Goal: Information Seeking & Learning: Learn about a topic

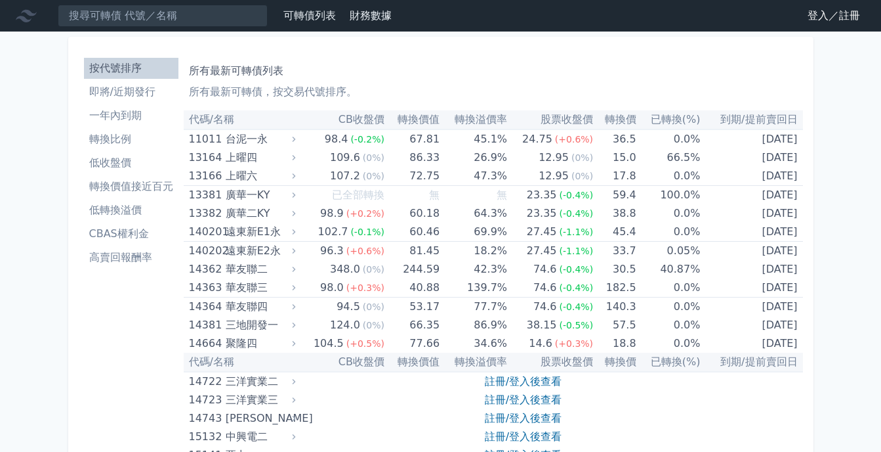
click at [123, 230] on li "CBAS權利金" at bounding box center [131, 234] width 95 height 16
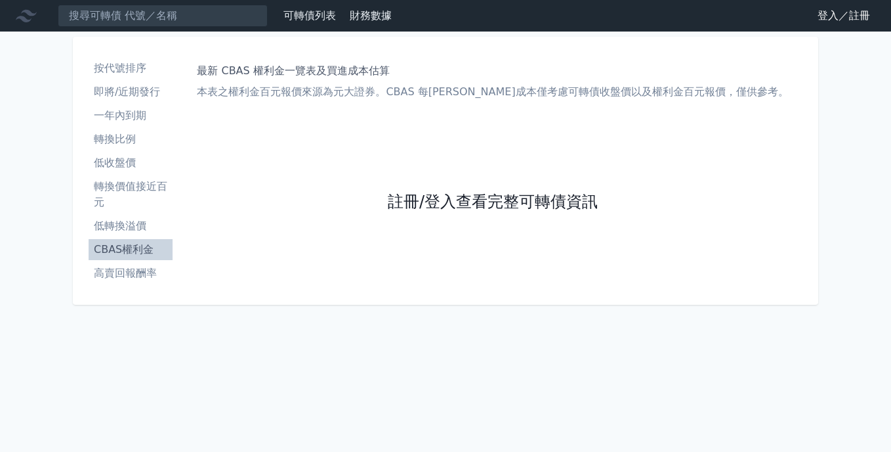
click at [425, 203] on link "註冊/登入查看完整可轉債資訊" at bounding box center [493, 202] width 210 height 21
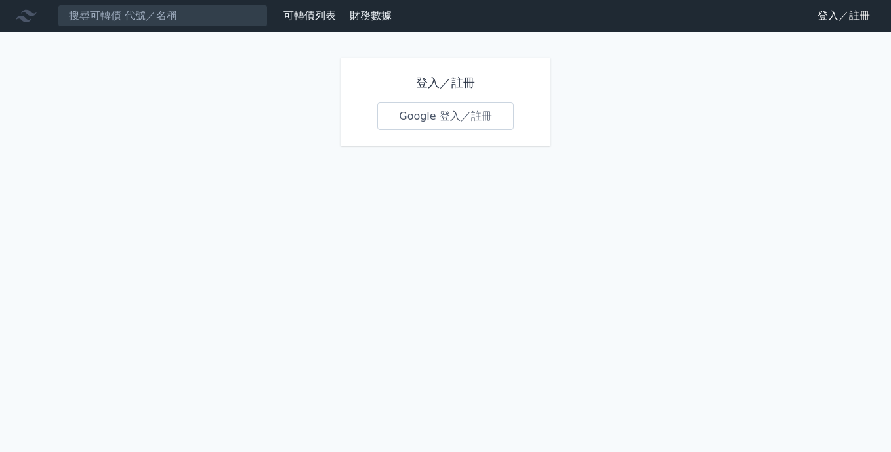
click at [444, 121] on link "Google 登入／註冊" at bounding box center [445, 116] width 137 height 28
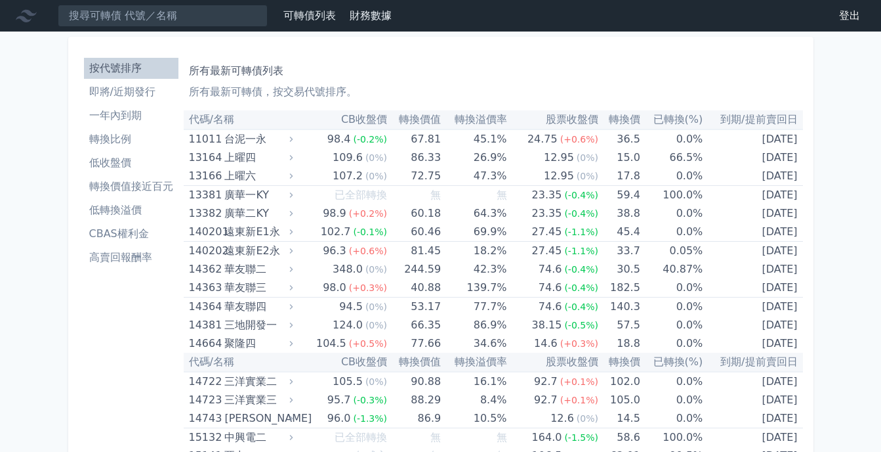
click at [119, 236] on li "CBAS權利金" at bounding box center [131, 234] width 95 height 16
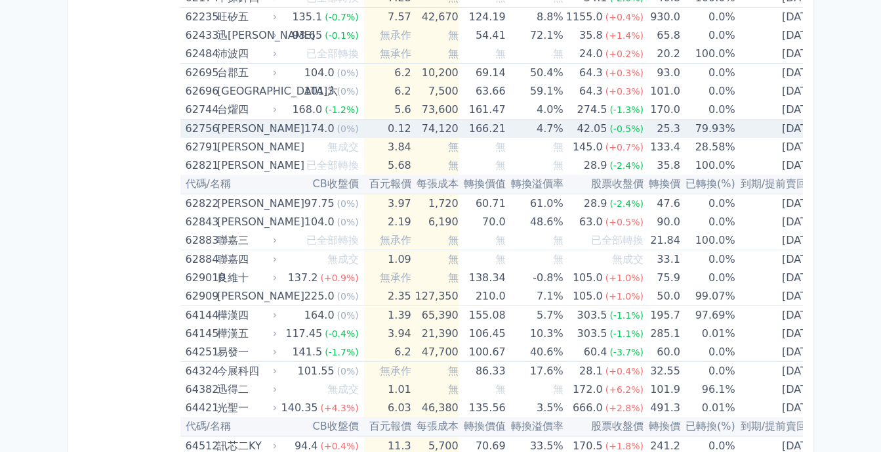
scroll to position [5513, 0]
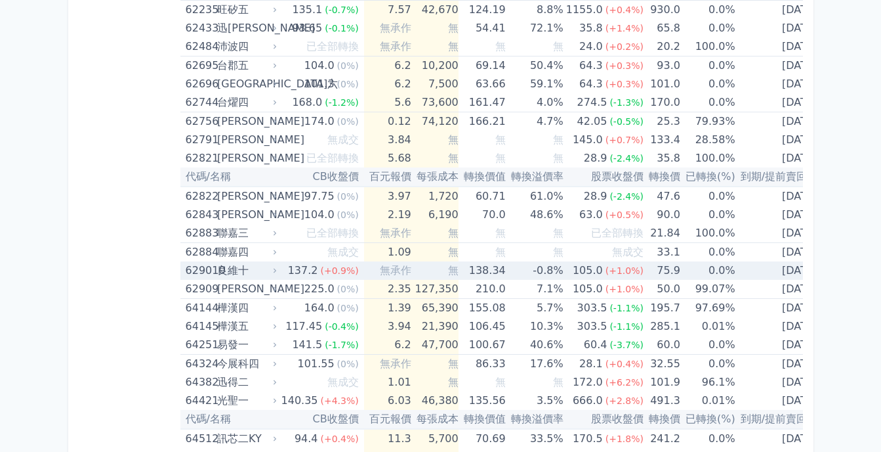
click at [243, 268] on div "良維十" at bounding box center [245, 270] width 57 height 18
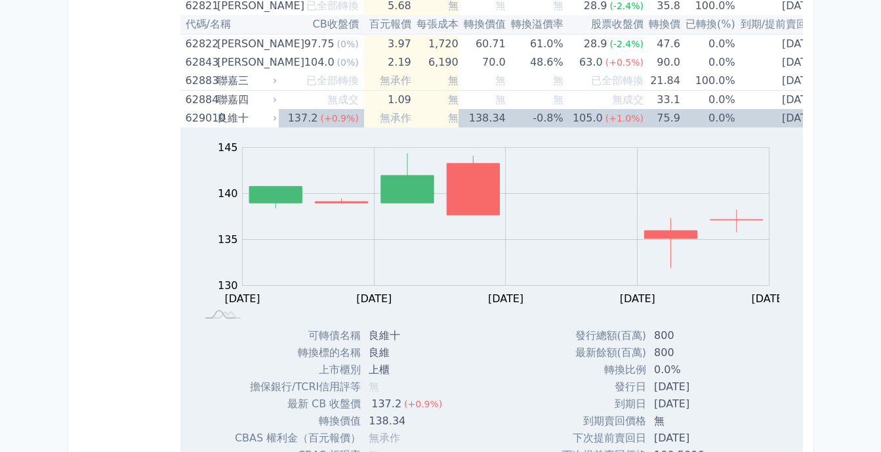
scroll to position [5775, 0]
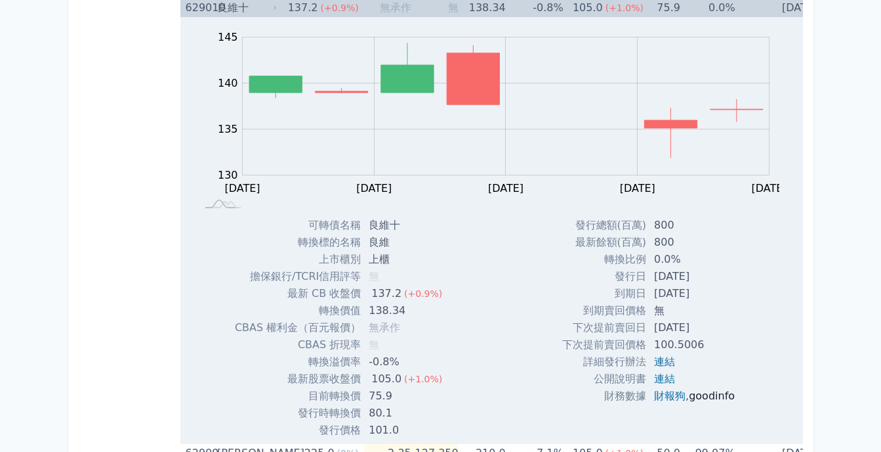
click at [714, 400] on link "goodinfo" at bounding box center [712, 395] width 46 height 12
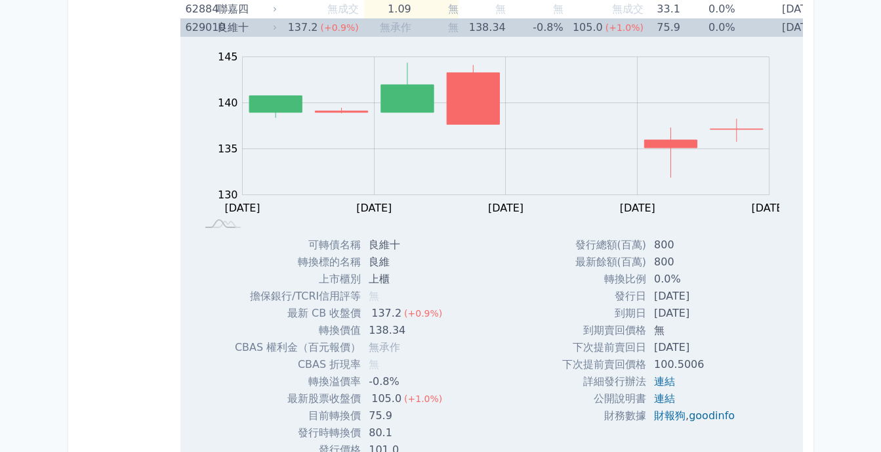
scroll to position [5513, 0]
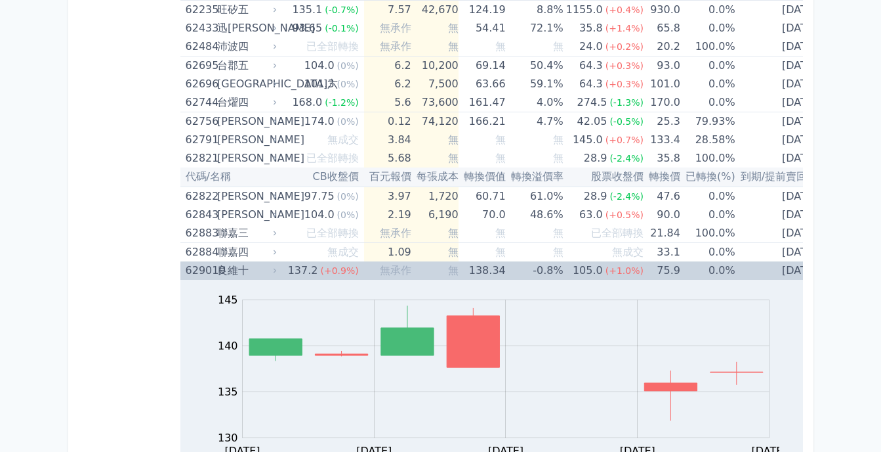
click at [232, 269] on div "良維十" at bounding box center [245, 270] width 57 height 18
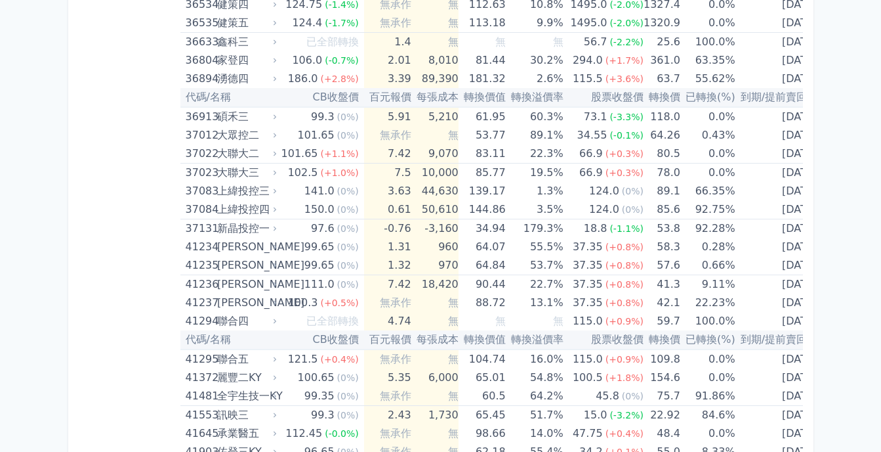
scroll to position [3281, 0]
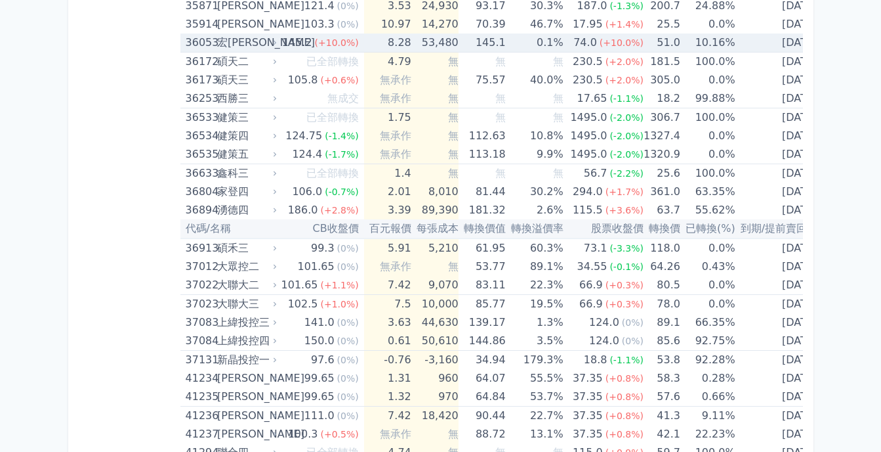
click at [227, 44] on div "宏[PERSON_NAME]" at bounding box center [245, 42] width 57 height 18
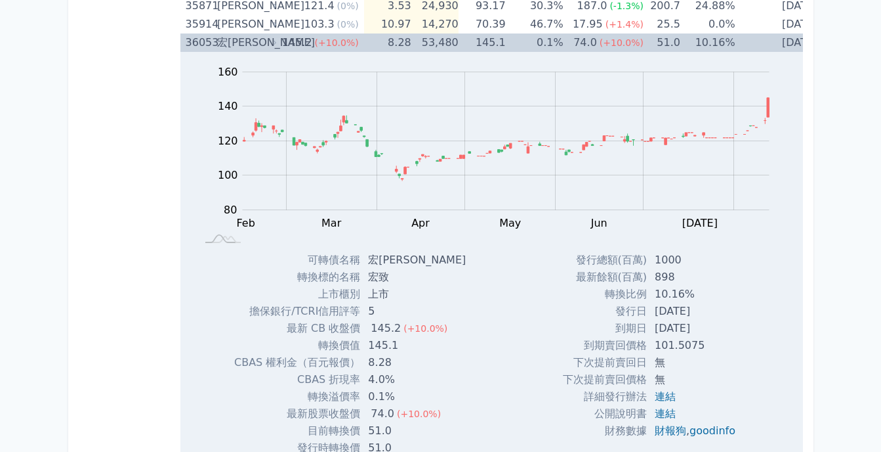
click at [237, 44] on div "宏[PERSON_NAME]" at bounding box center [245, 42] width 57 height 18
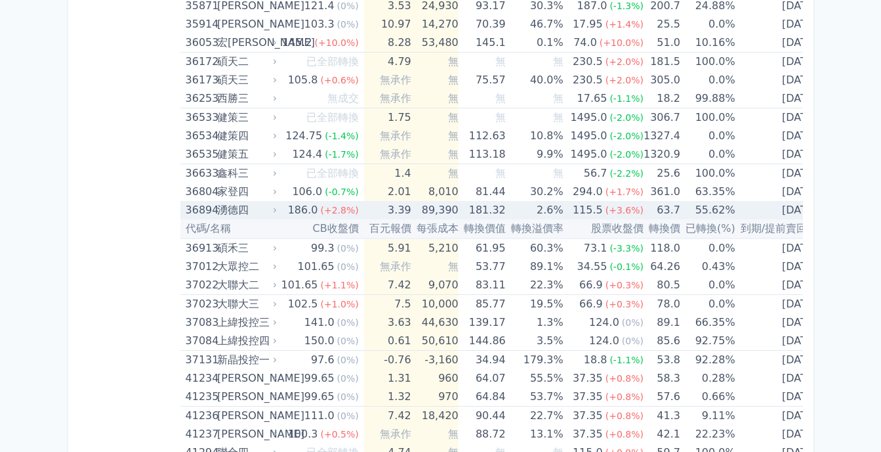
click at [232, 211] on div "湧德四" at bounding box center [245, 210] width 57 height 18
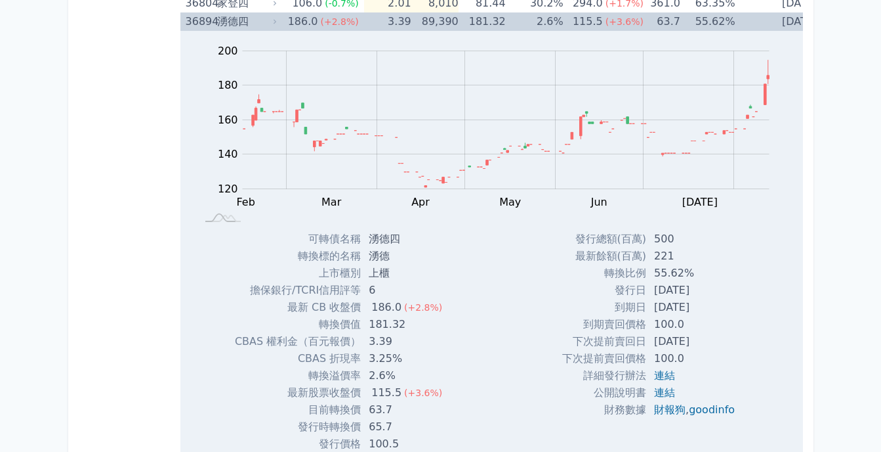
scroll to position [3478, 0]
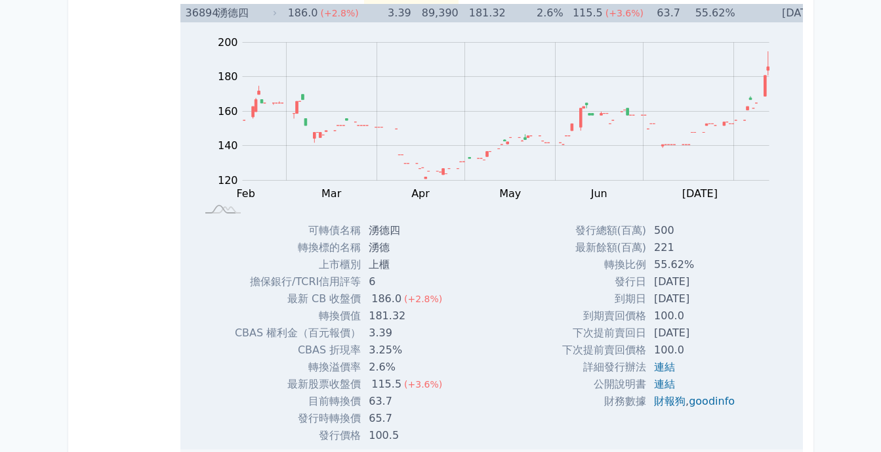
click at [233, 14] on div "湧德四" at bounding box center [245, 13] width 57 height 18
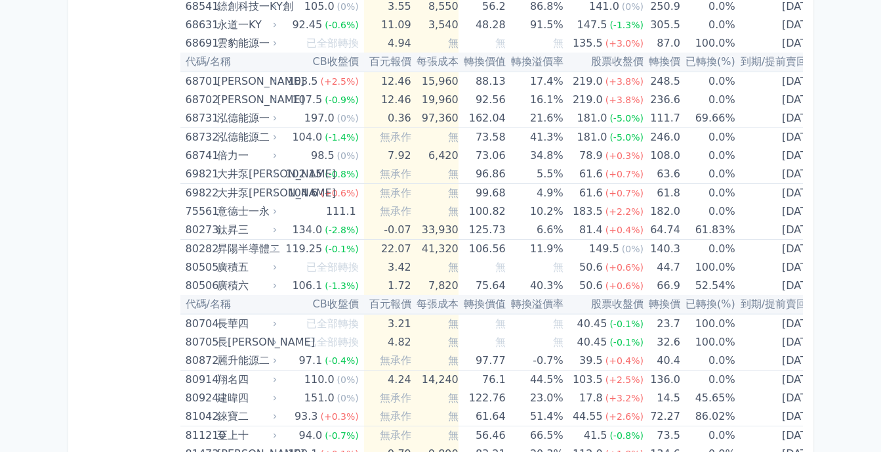
scroll to position [7088, 0]
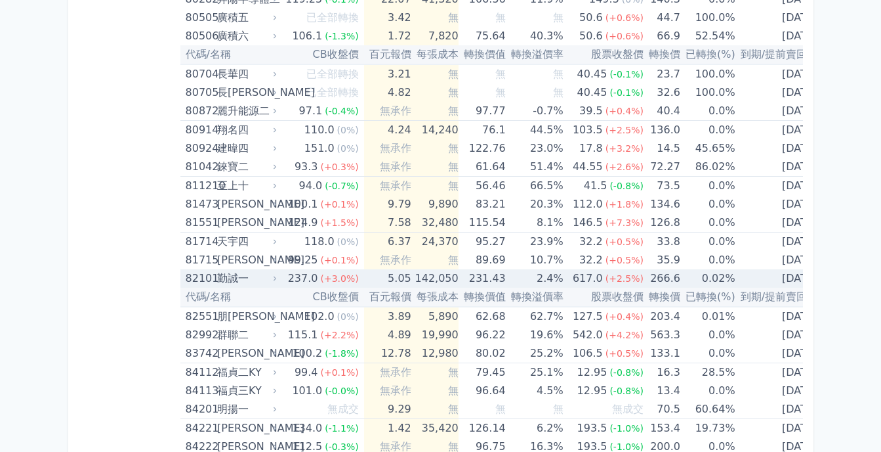
click at [228, 280] on div "勤誠一" at bounding box center [245, 278] width 57 height 18
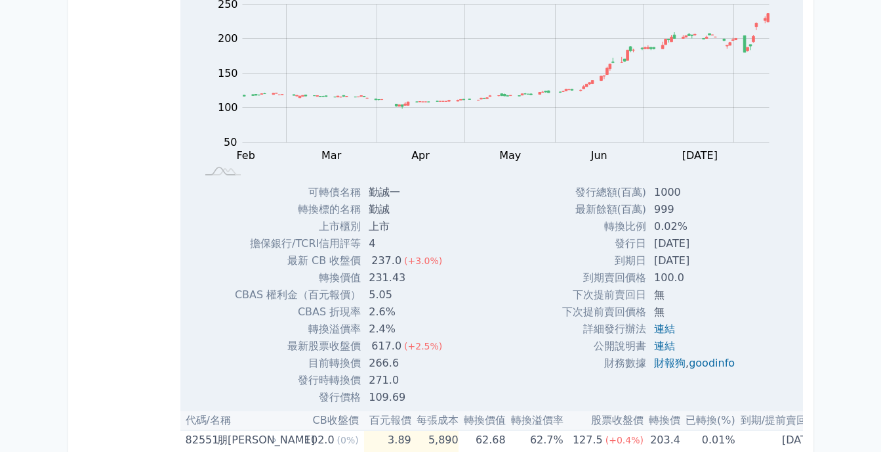
scroll to position [7284, 0]
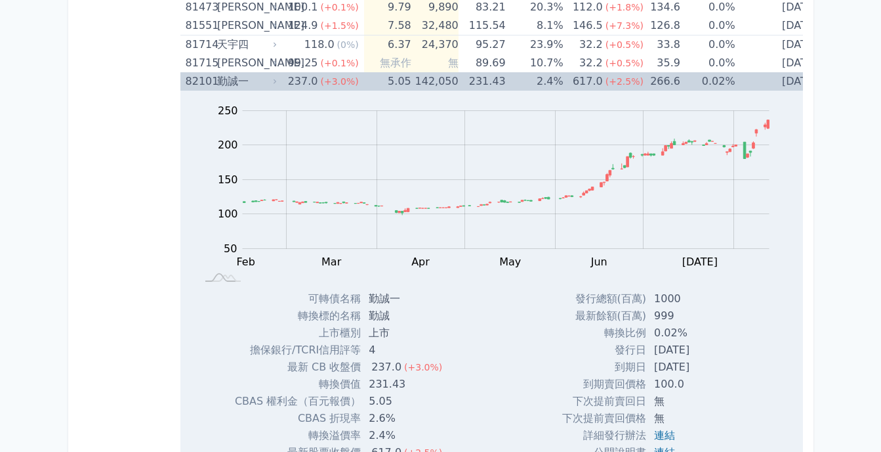
click at [235, 81] on div "勤誠一" at bounding box center [245, 81] width 57 height 18
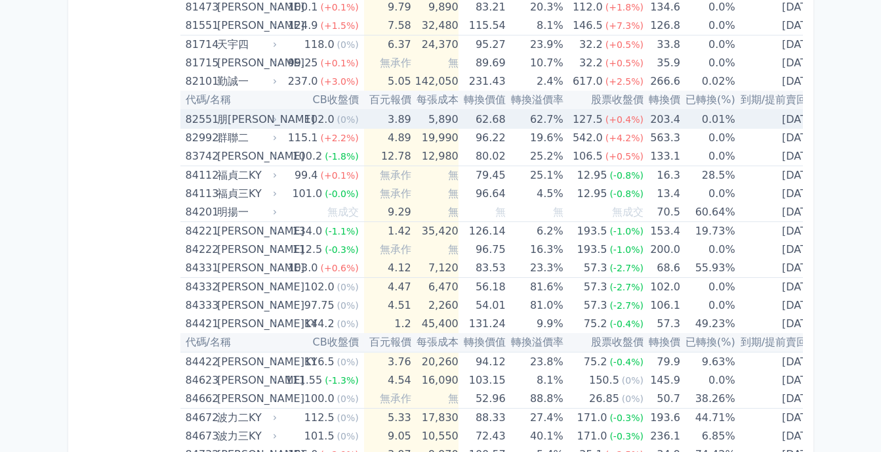
click at [240, 121] on div "朋[PERSON_NAME]" at bounding box center [245, 119] width 57 height 18
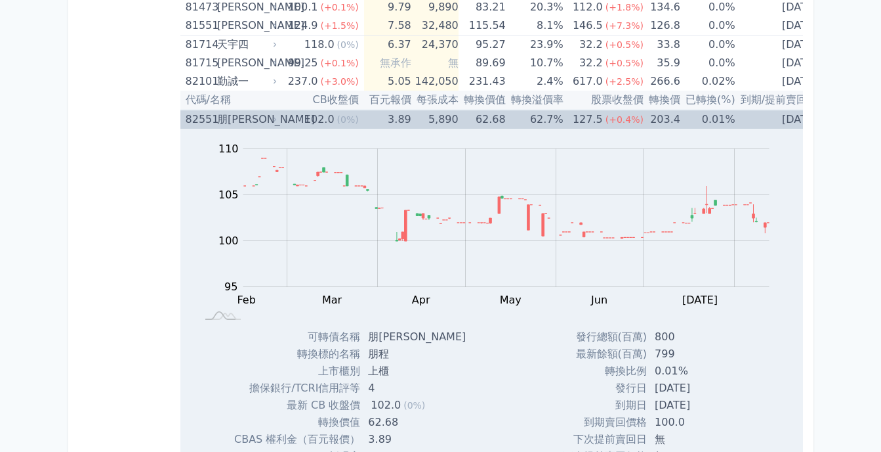
click at [222, 117] on div "朋[PERSON_NAME]" at bounding box center [245, 119] width 57 height 18
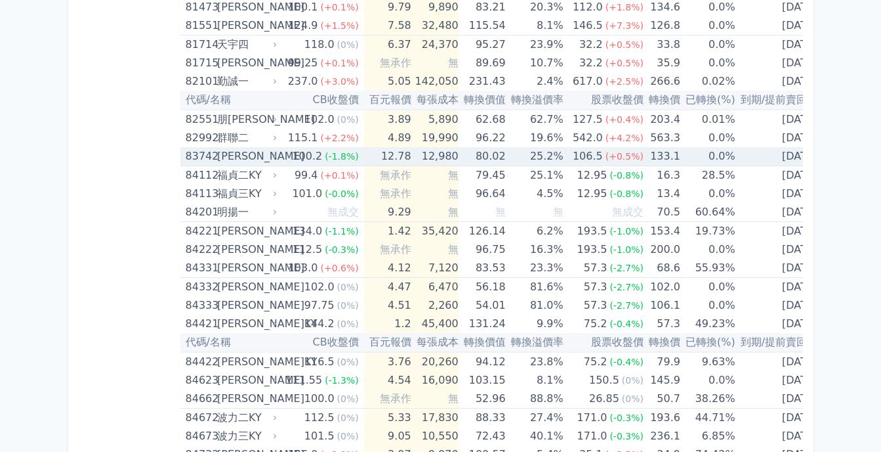
click at [226, 156] on div "[PERSON_NAME]" at bounding box center [245, 156] width 57 height 18
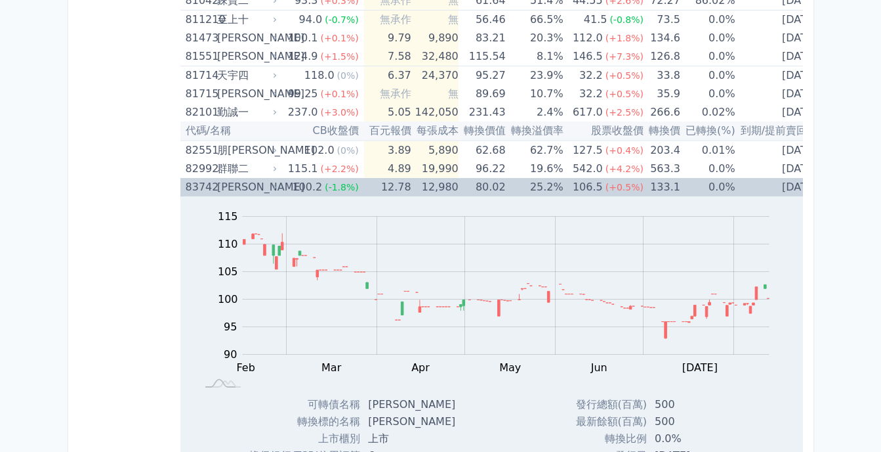
scroll to position [7219, 0]
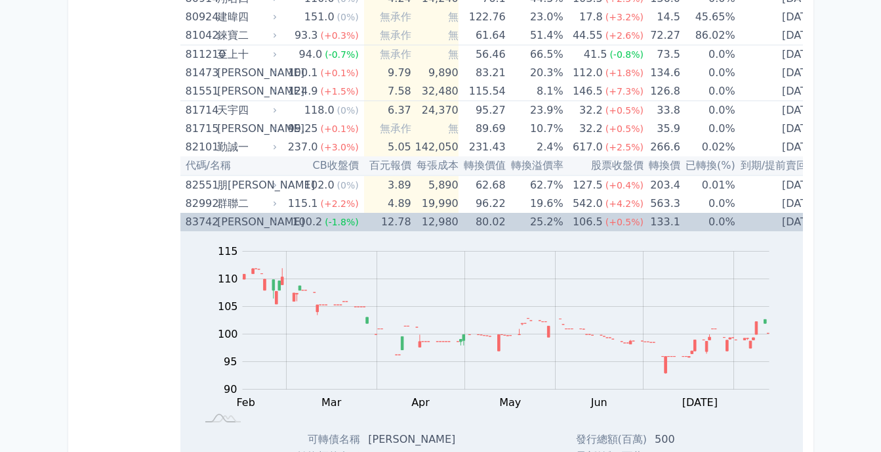
click at [217, 217] on div "83742 [PERSON_NAME]" at bounding box center [228, 222] width 85 height 18
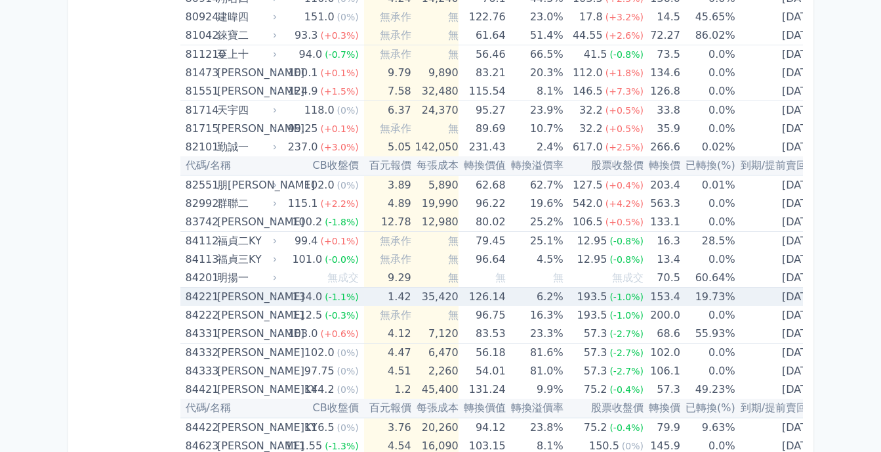
click at [238, 299] on div "[PERSON_NAME]" at bounding box center [245, 296] width 57 height 18
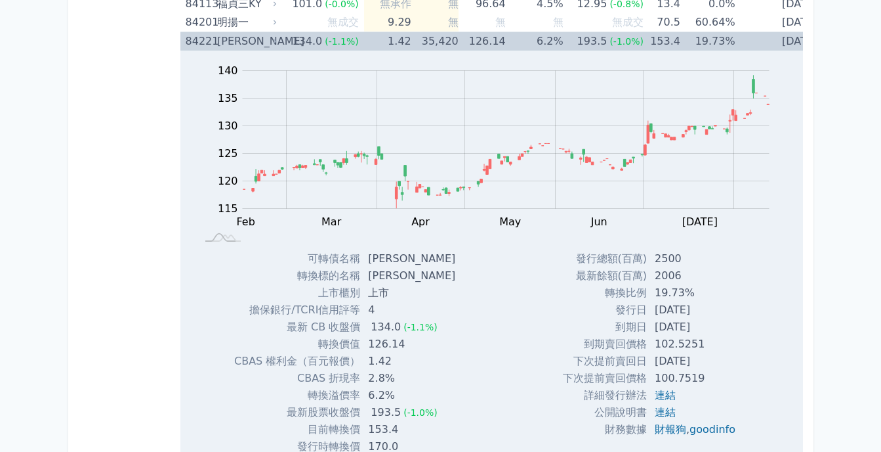
scroll to position [7481, 0]
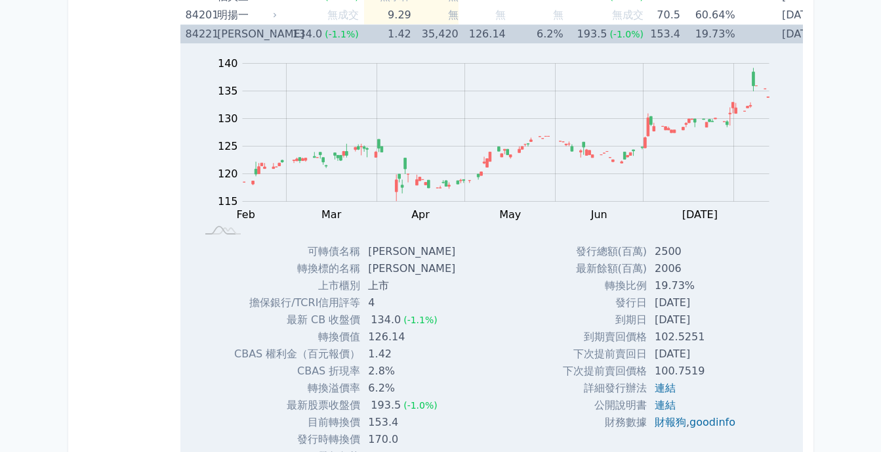
click at [232, 33] on div "[PERSON_NAME]" at bounding box center [245, 34] width 57 height 18
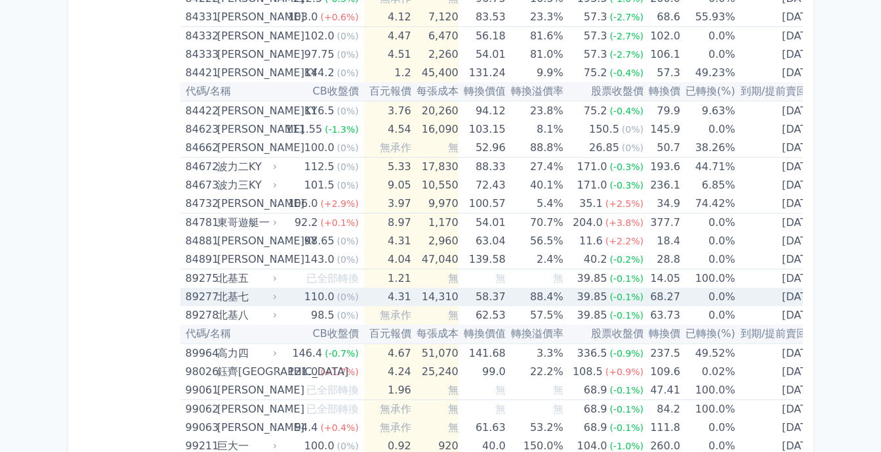
scroll to position [7613, 0]
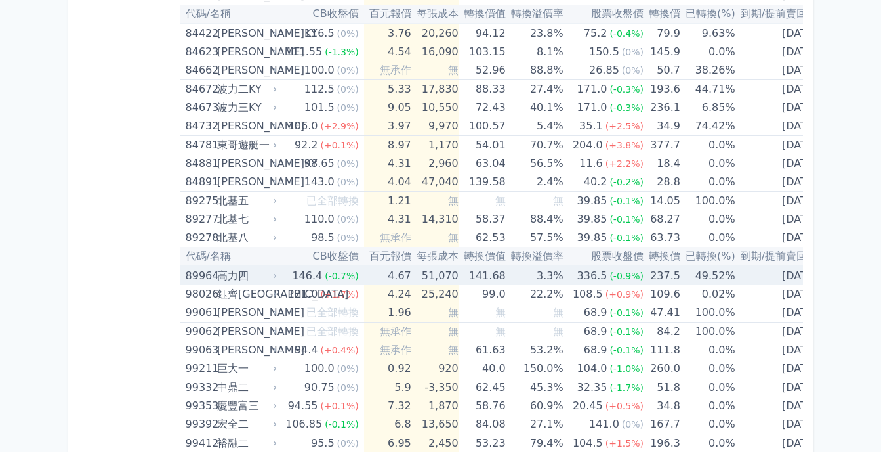
click at [236, 276] on div "高力四" at bounding box center [245, 275] width 57 height 18
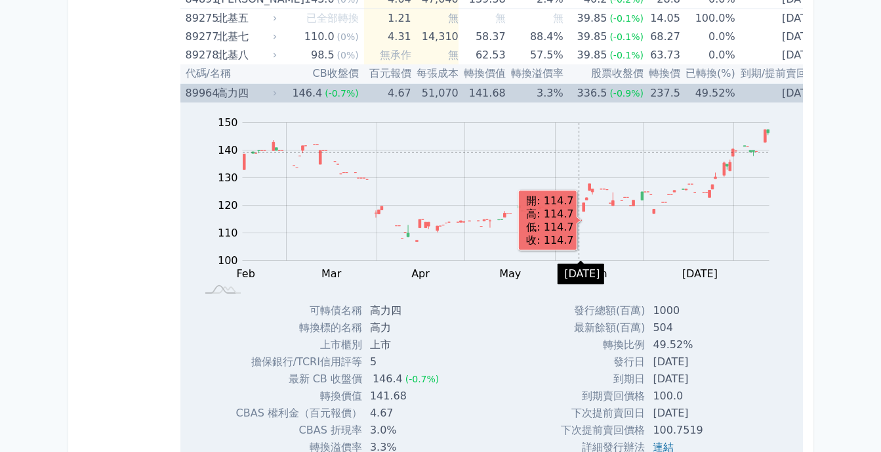
scroll to position [7809, 0]
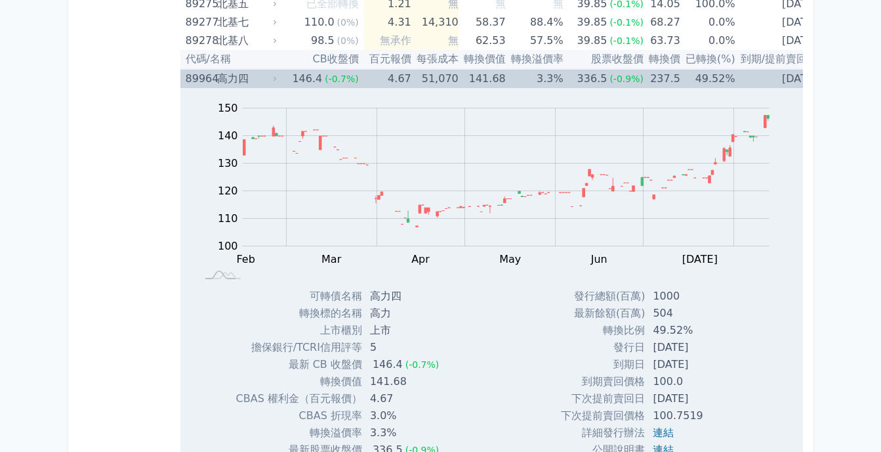
click at [227, 79] on div "高力四" at bounding box center [245, 79] width 57 height 18
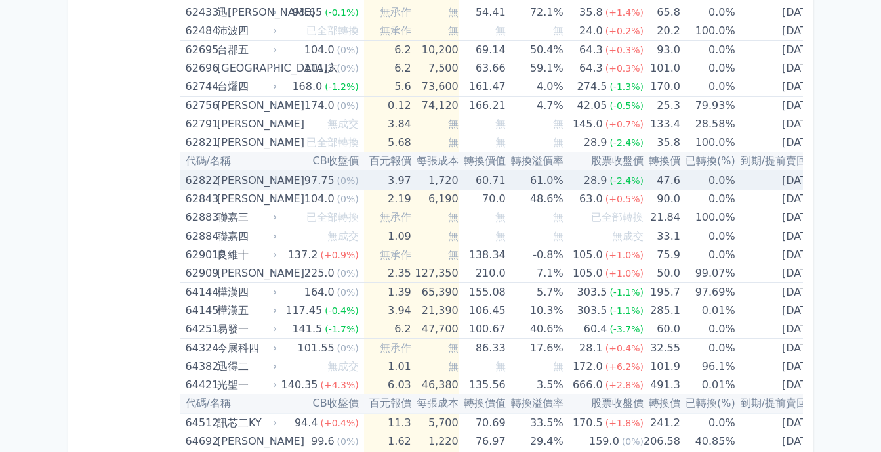
scroll to position [5506, 0]
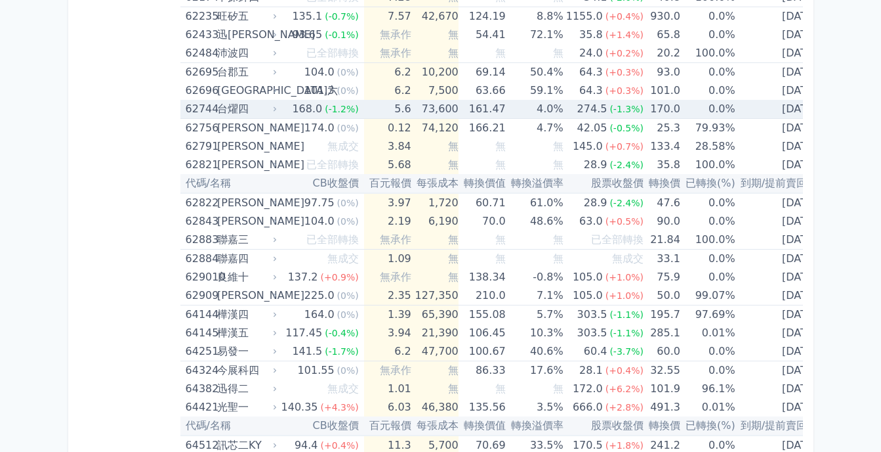
click at [230, 109] on div "台燿四" at bounding box center [245, 109] width 57 height 18
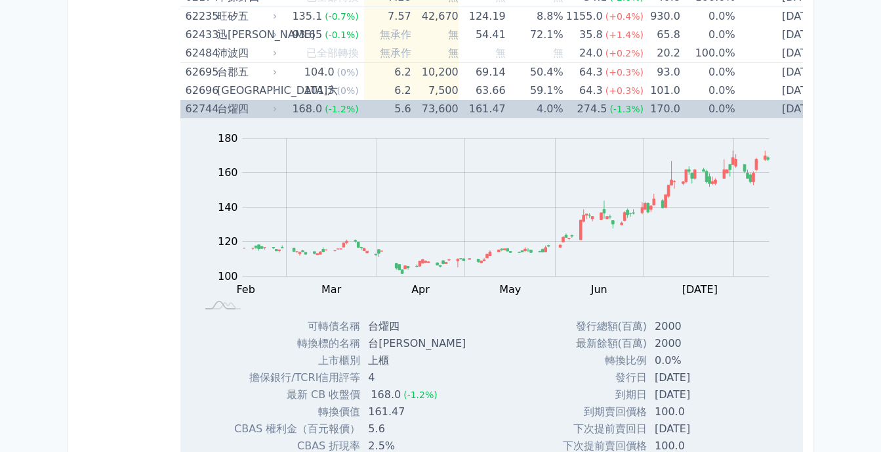
click at [234, 112] on div "台燿四" at bounding box center [245, 109] width 57 height 18
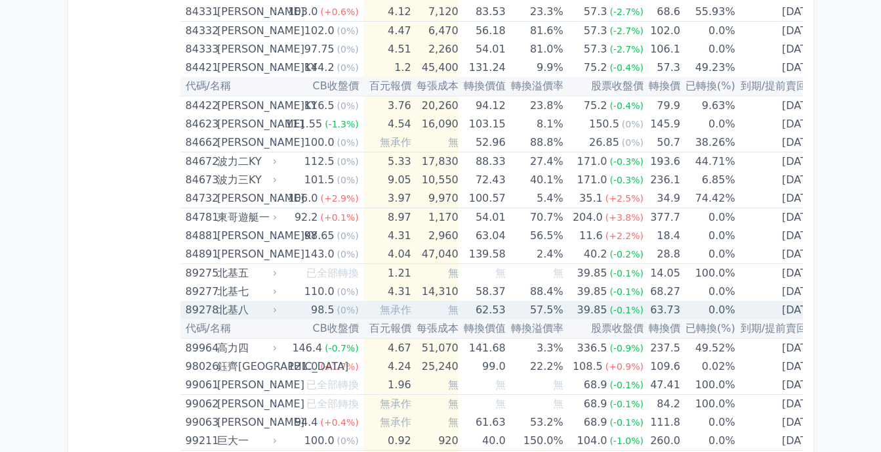
scroll to position [7212, 0]
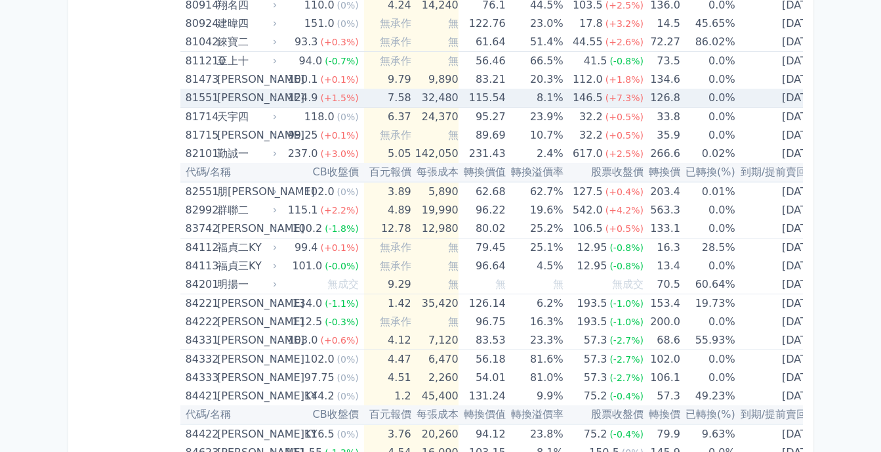
click at [221, 100] on div "[PERSON_NAME]" at bounding box center [245, 98] width 57 height 18
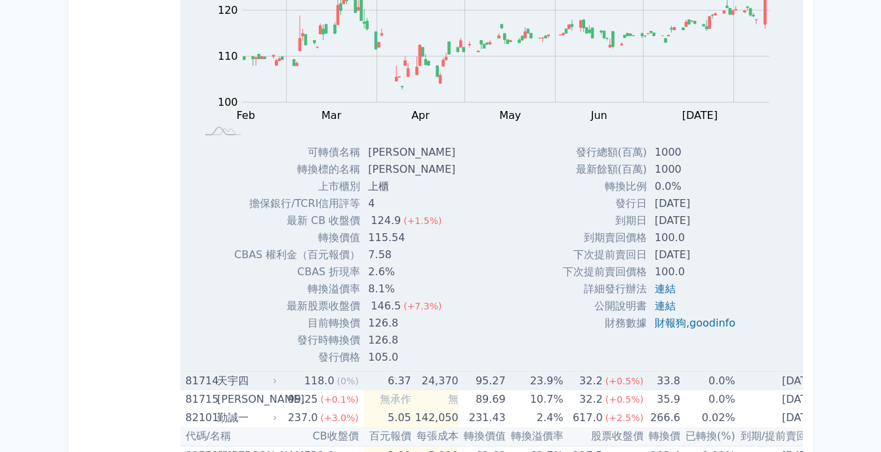
scroll to position [7409, 0]
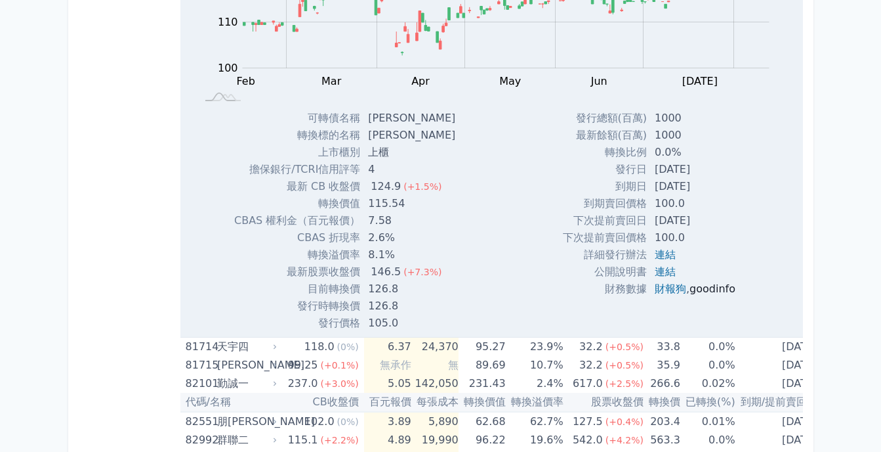
click at [714, 291] on link "goodinfo" at bounding box center [713, 288] width 46 height 12
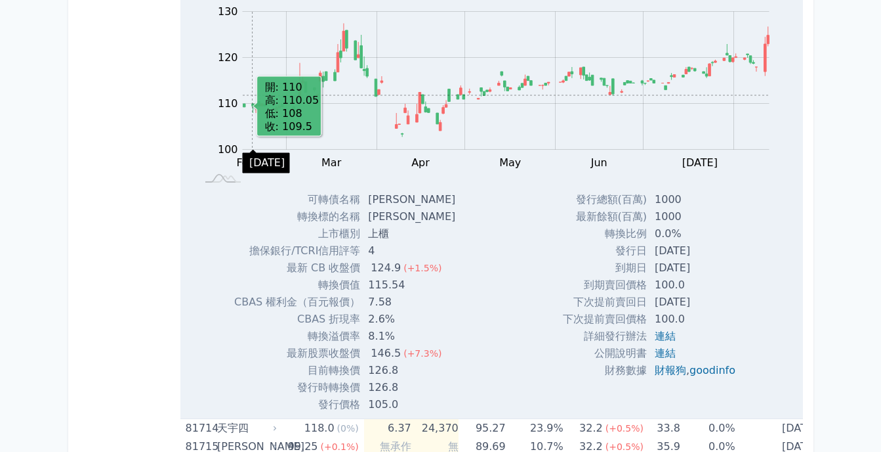
scroll to position [7212, 0]
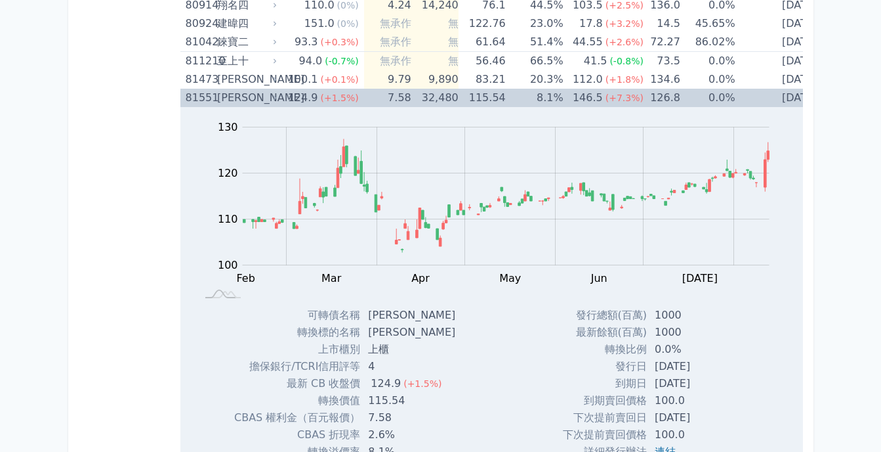
click at [232, 99] on div "[PERSON_NAME]" at bounding box center [245, 98] width 57 height 18
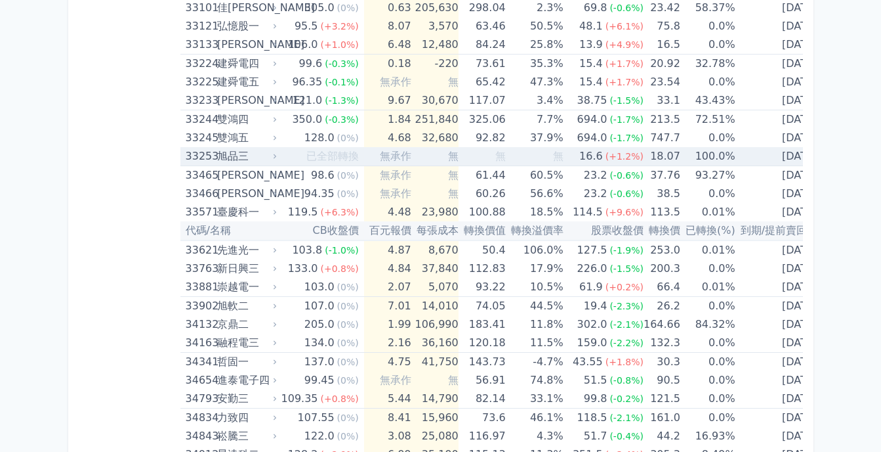
scroll to position [2356, 0]
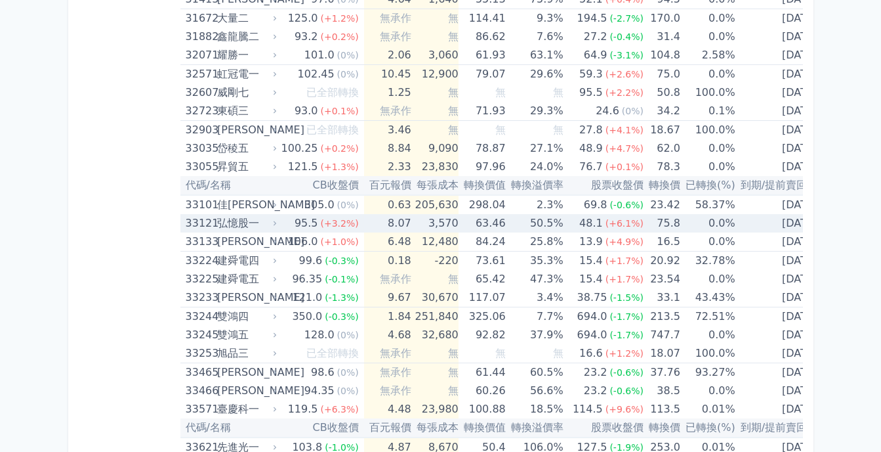
click at [234, 222] on div "弘憶股一" at bounding box center [245, 223] width 57 height 18
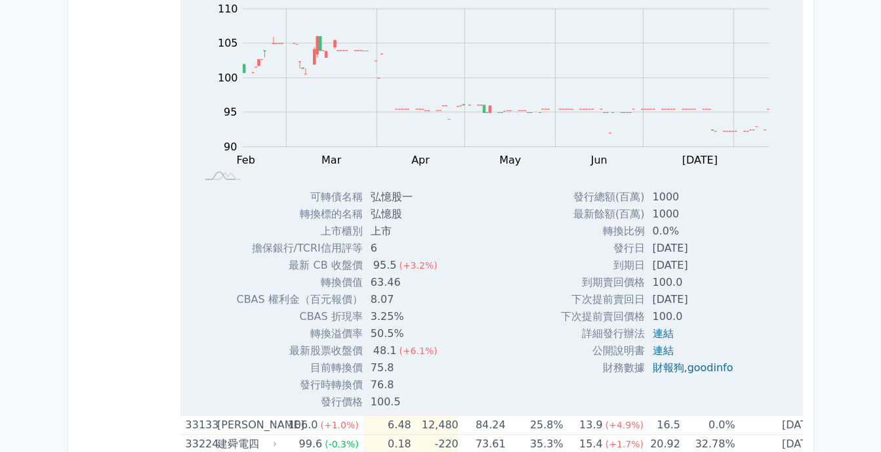
scroll to position [2618, 0]
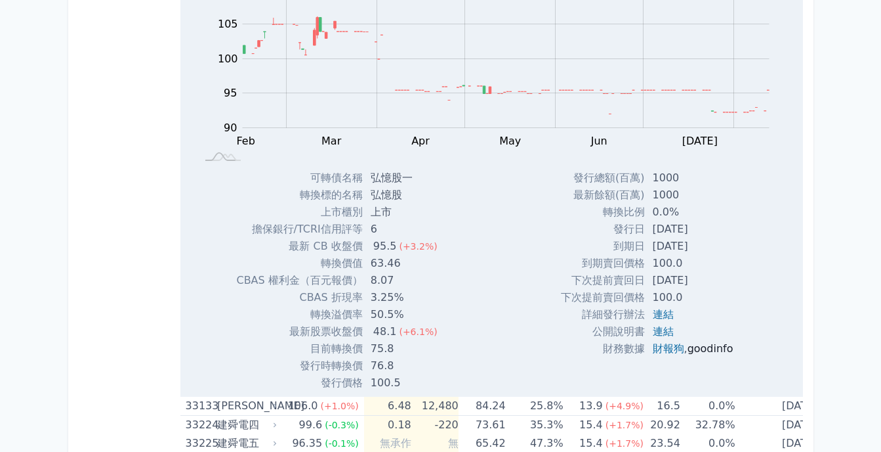
click at [707, 348] on link "goodinfo" at bounding box center [711, 348] width 46 height 12
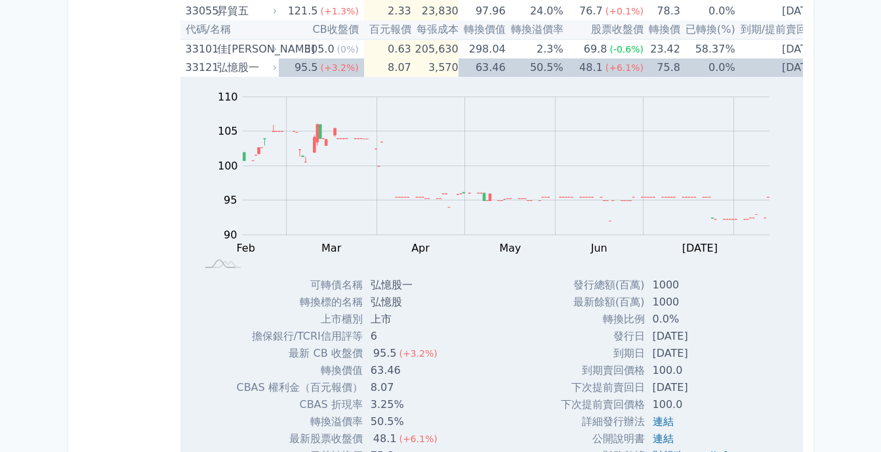
scroll to position [2356, 0]
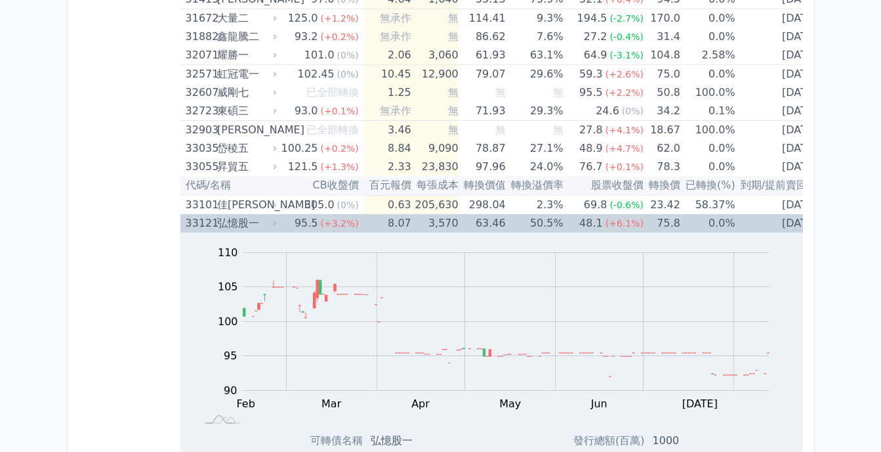
click at [230, 224] on div "弘憶股一" at bounding box center [245, 223] width 57 height 18
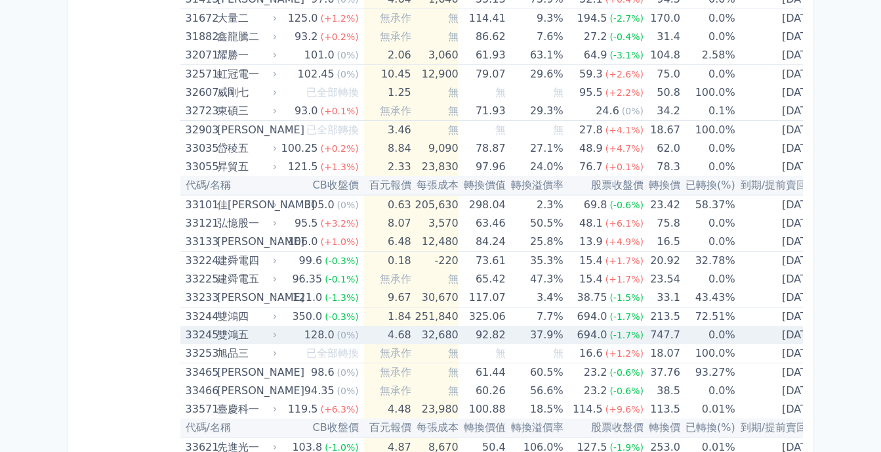
click at [238, 334] on div "雙鴻五" at bounding box center [245, 335] width 57 height 18
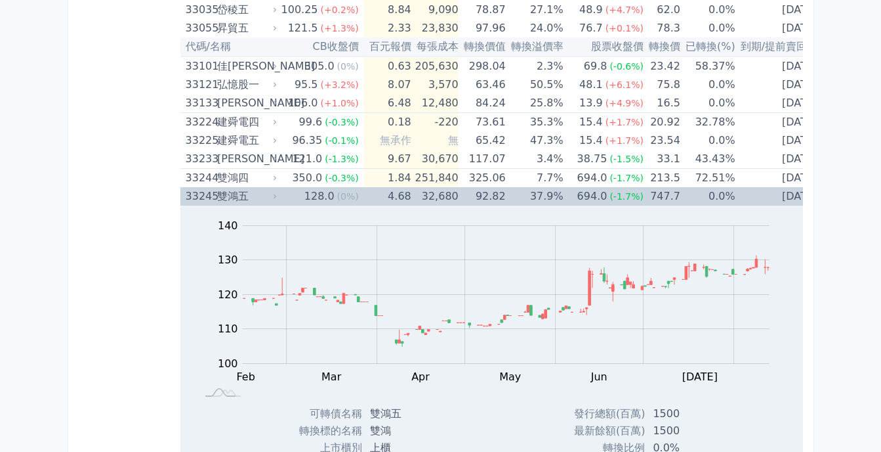
scroll to position [2487, 0]
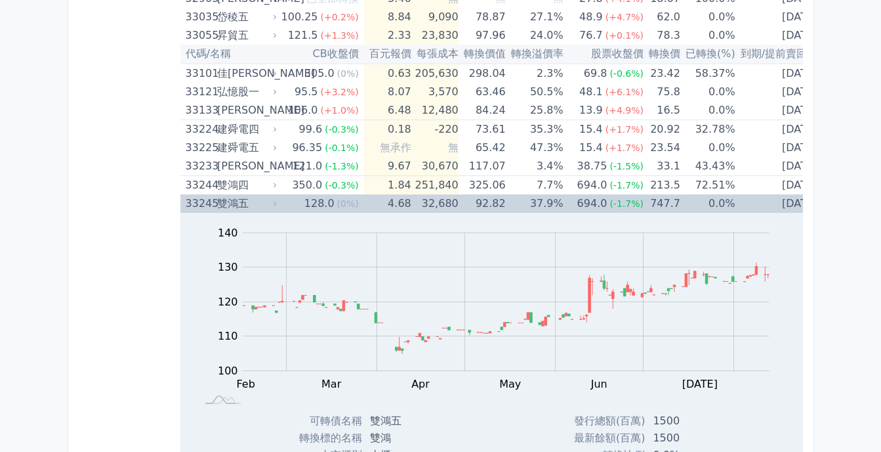
click at [226, 205] on div "雙鴻五" at bounding box center [245, 203] width 57 height 18
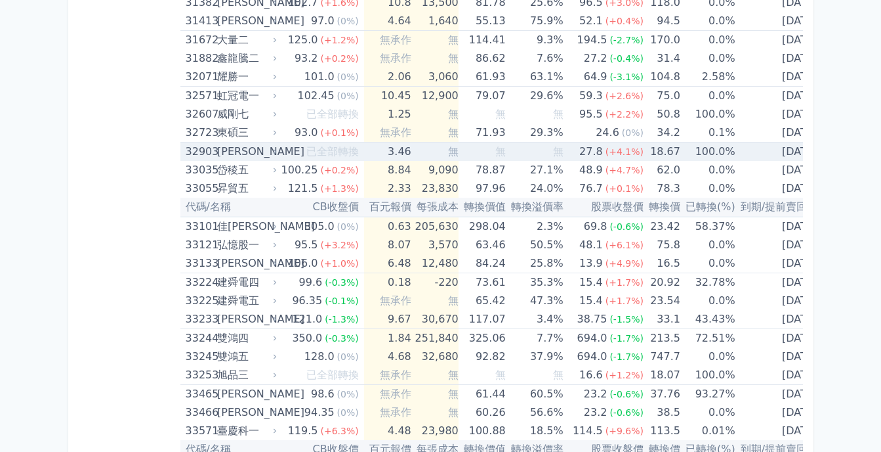
scroll to position [2422, 0]
